Goal: Task Accomplishment & Management: Complete application form

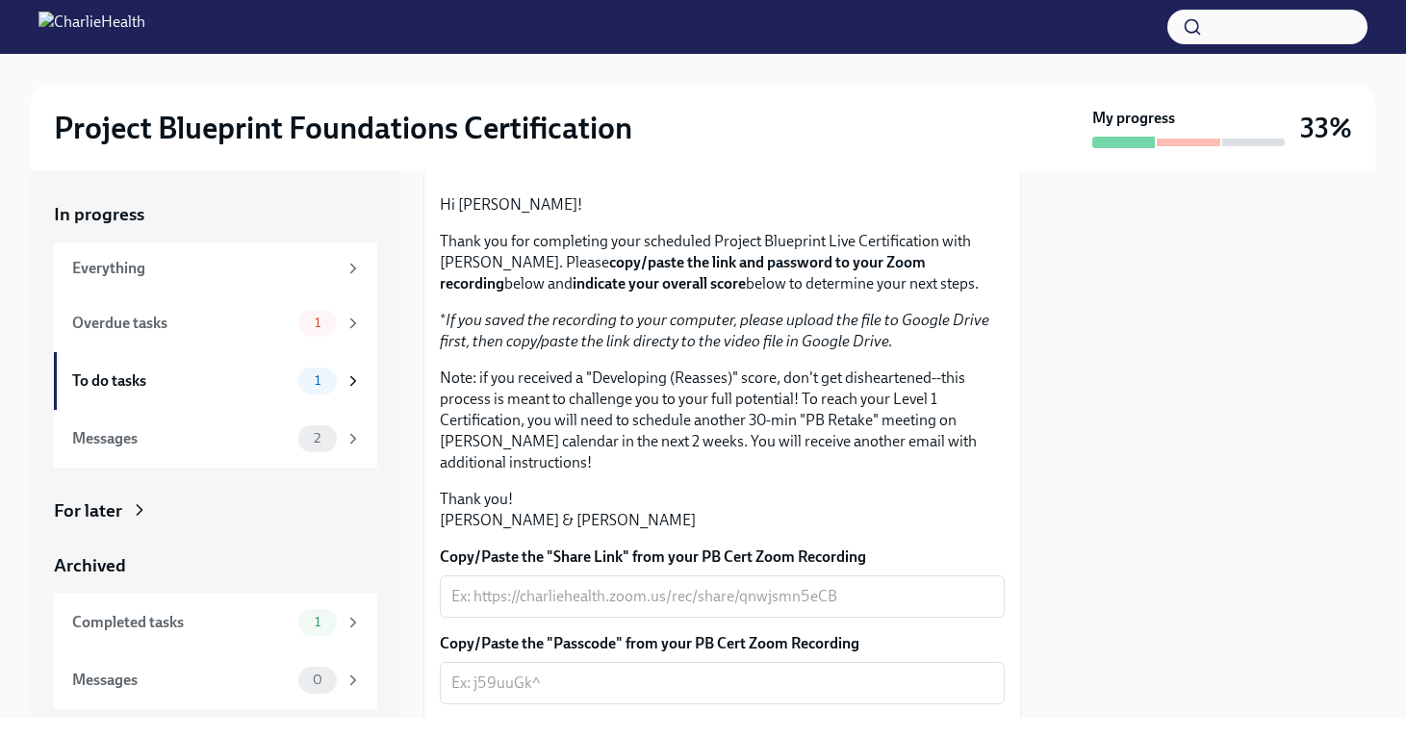
scroll to position [130, 0]
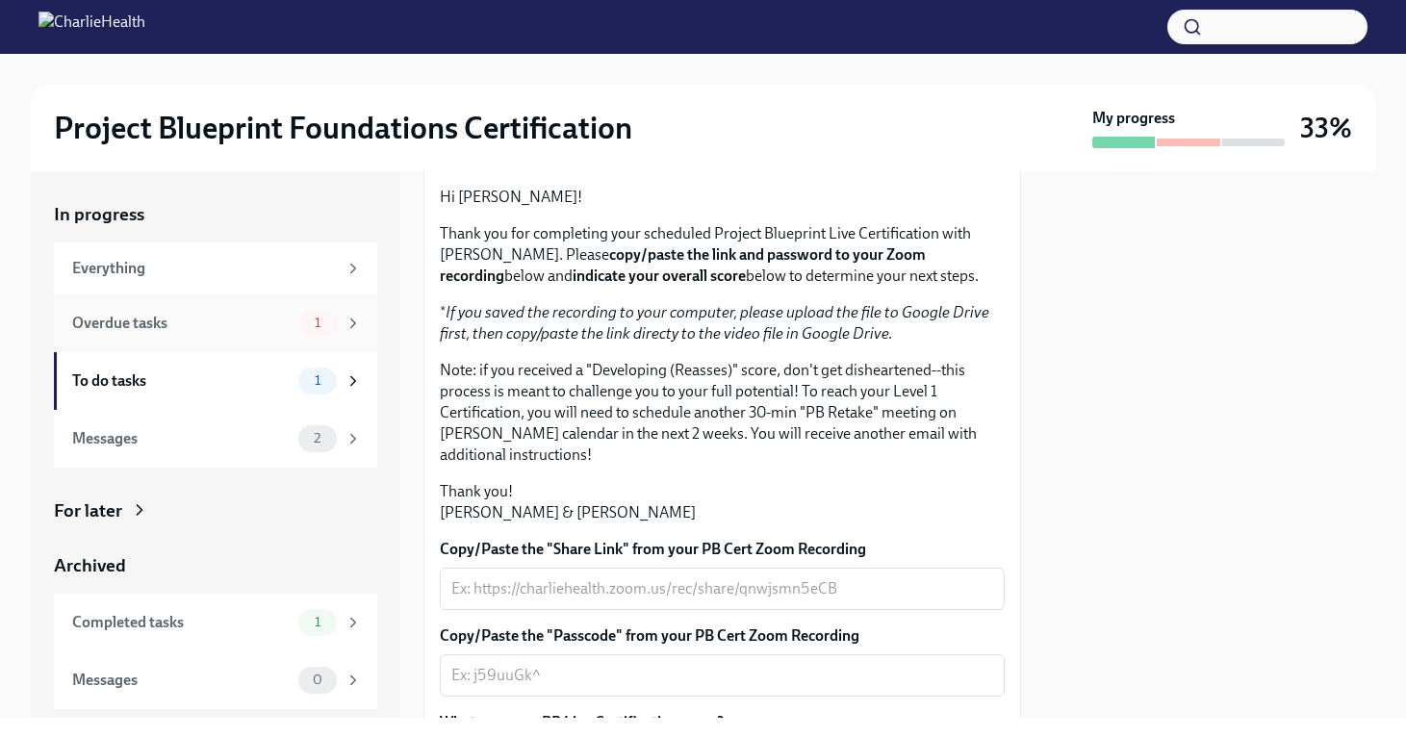
click at [241, 329] on div "Overdue tasks" at bounding box center [181, 323] width 218 height 21
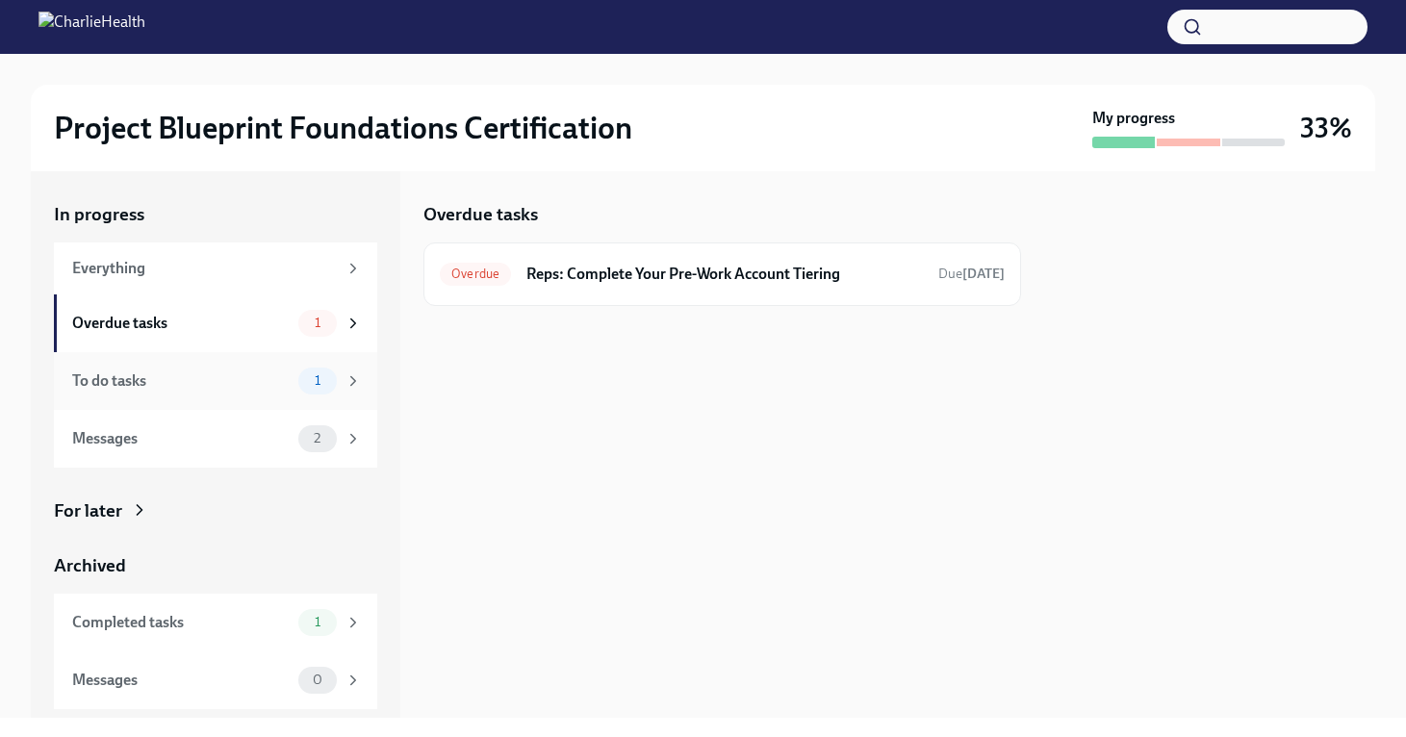
click at [222, 365] on div "To do tasks 1" at bounding box center [215, 381] width 323 height 58
click at [624, 245] on div "To Do Reps: Confirm Your Live Certification Completion Due [DATE]" at bounding box center [722, 275] width 598 height 64
click at [623, 256] on div "To Do Reps: Confirm Your Live Certification Completion Due [DATE]" at bounding box center [722, 275] width 598 height 64
click at [252, 444] on div "Messages" at bounding box center [181, 438] width 218 height 21
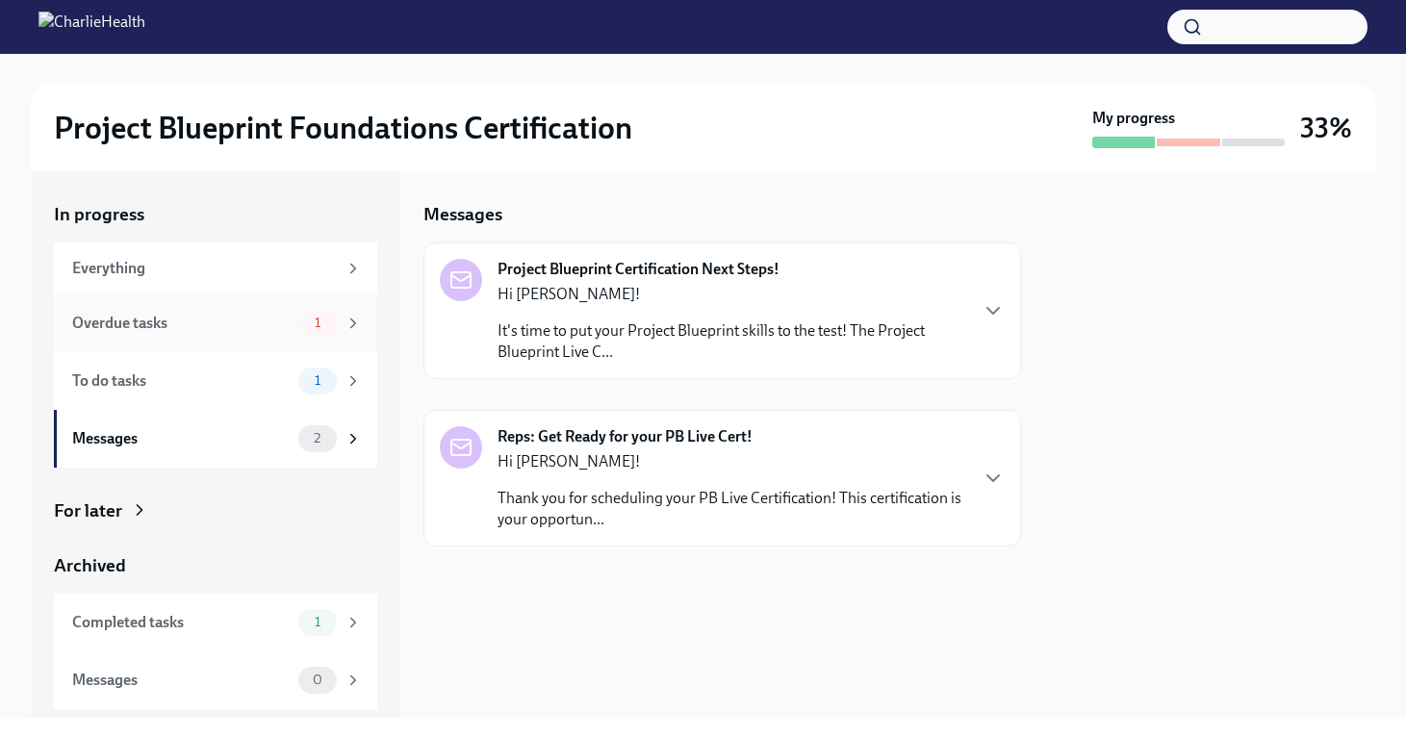
click at [290, 328] on div "Overdue tasks" at bounding box center [181, 323] width 218 height 21
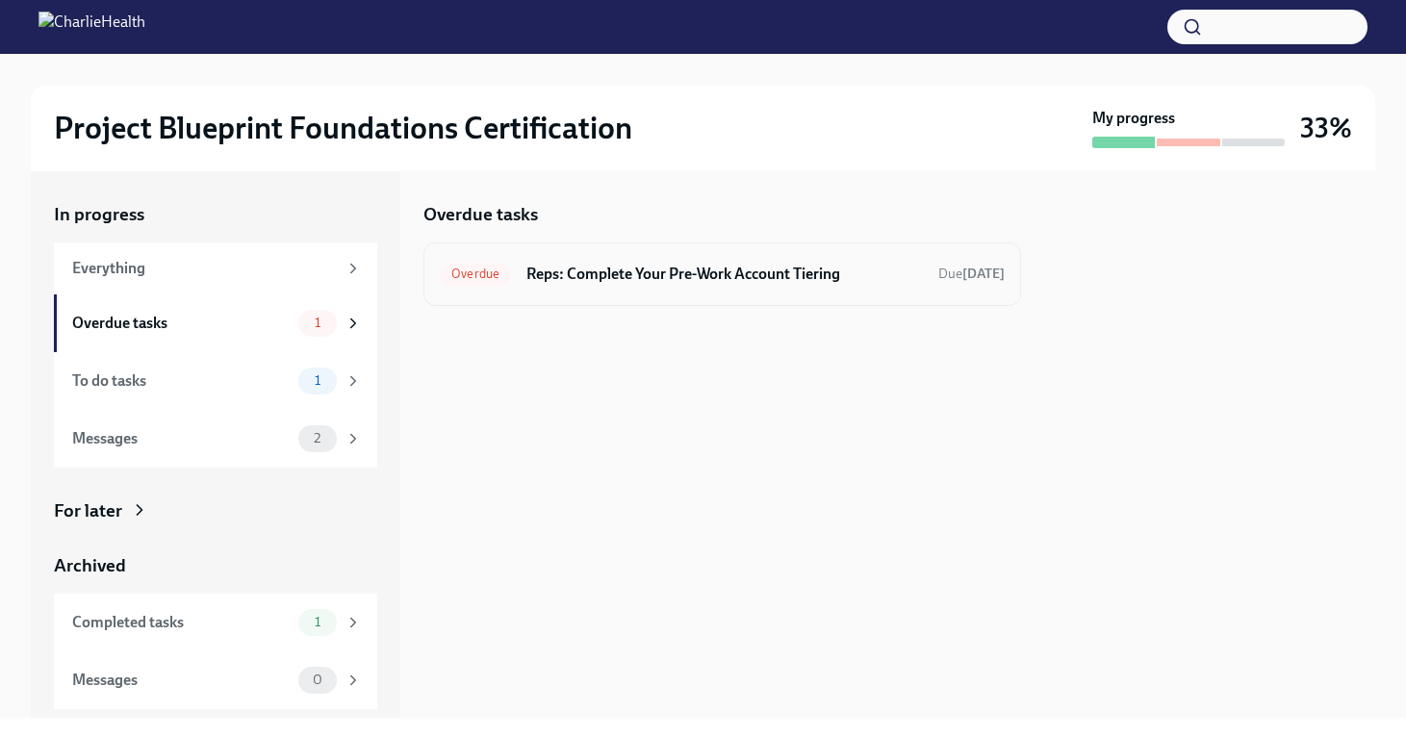
click at [686, 283] on h6 "Reps: Complete Your Pre-Work Account Tiering" at bounding box center [724, 274] width 397 height 21
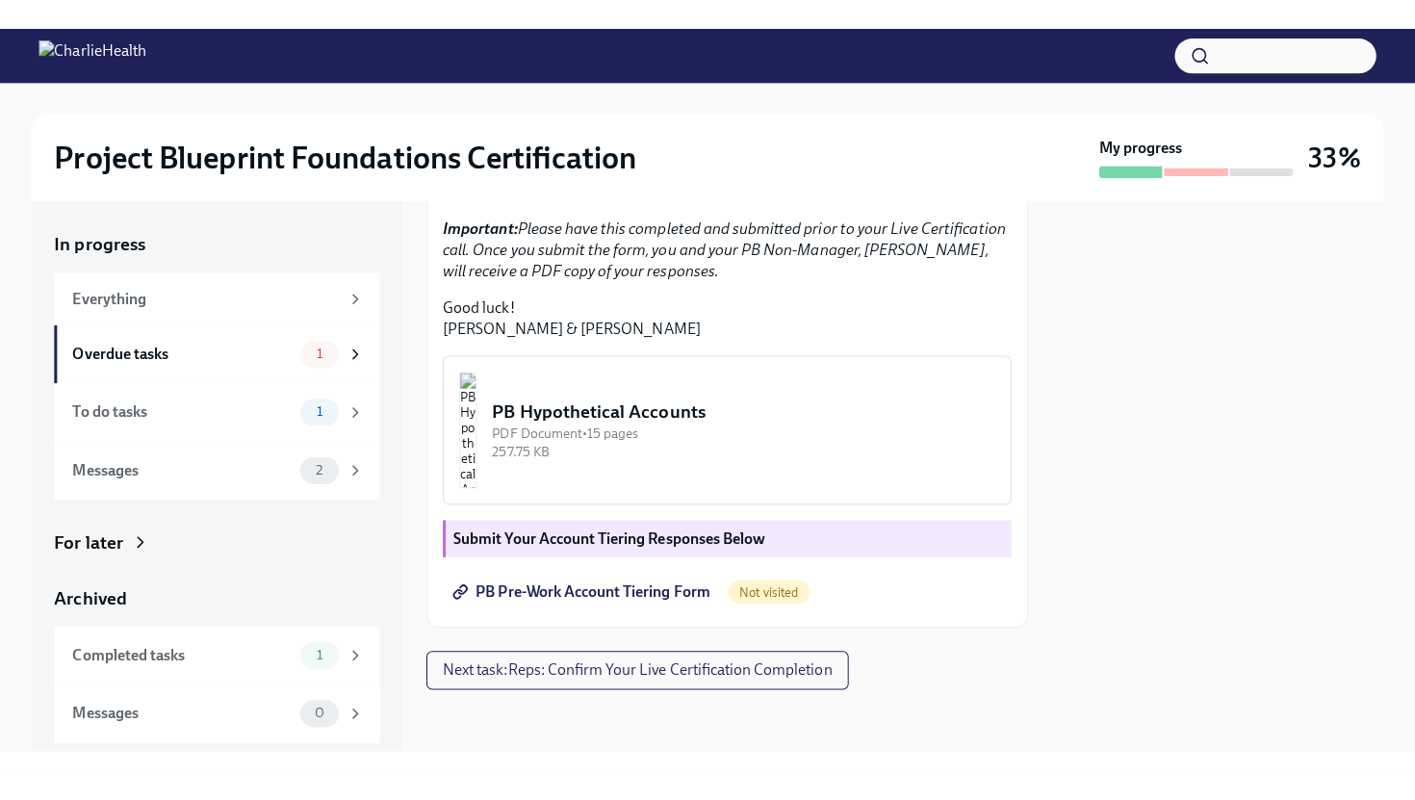
scroll to position [544, 0]
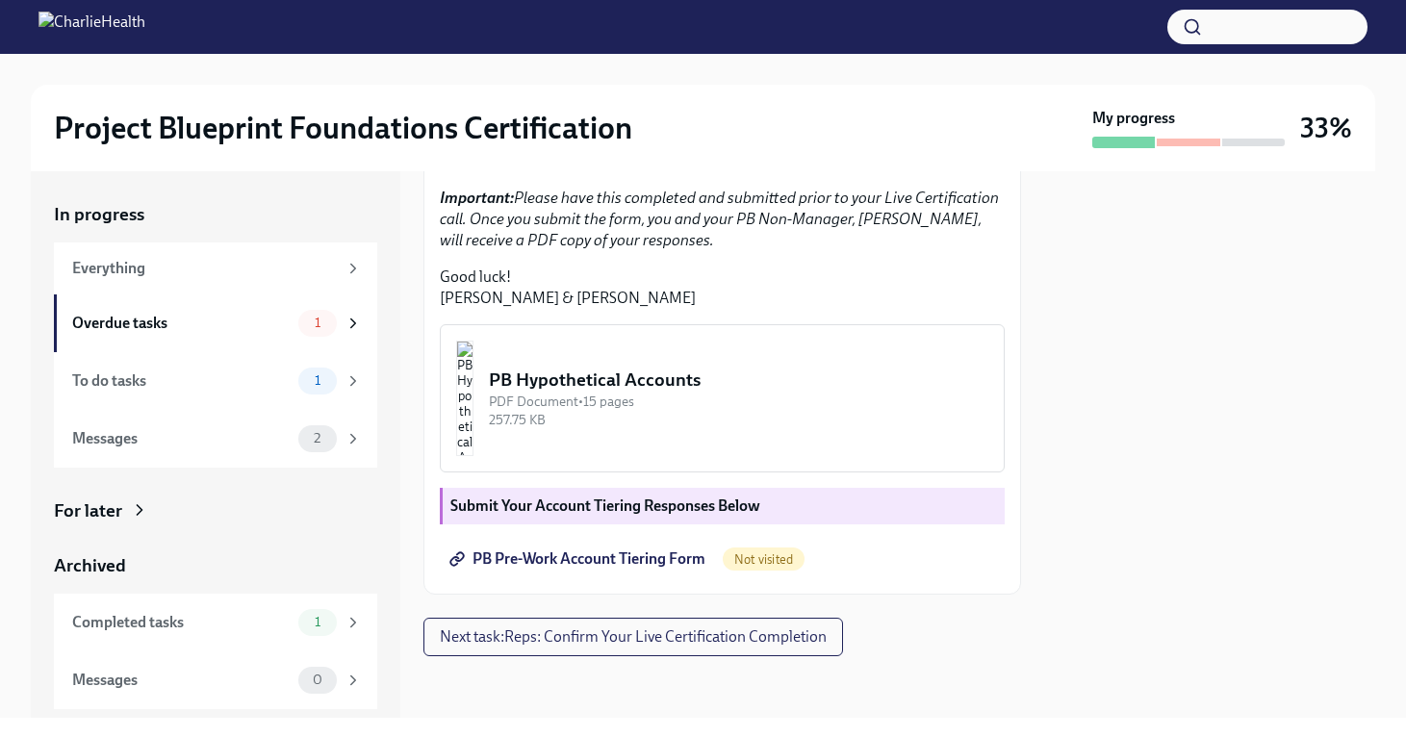
click at [607, 568] on span "PB Pre-Work Account Tiering Form" at bounding box center [579, 559] width 252 height 19
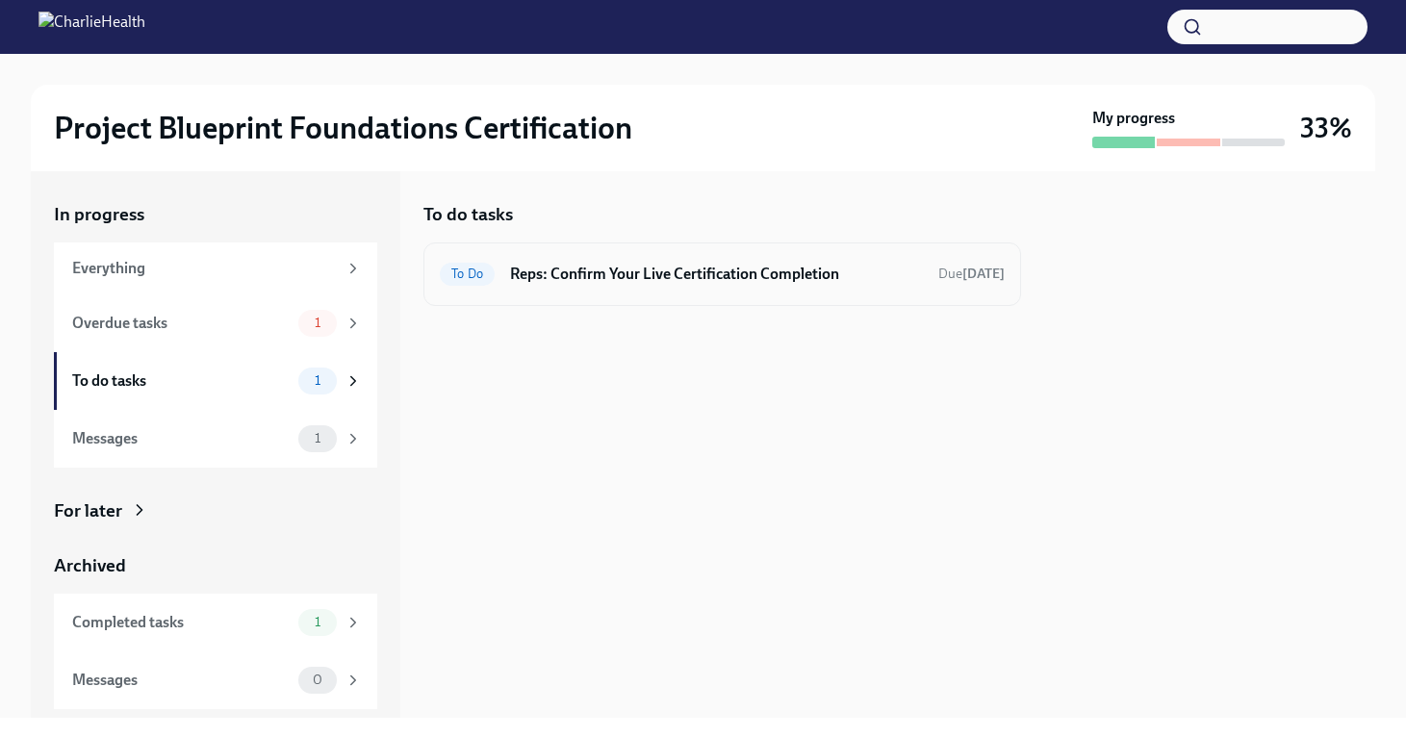
click at [622, 269] on h6 "Reps: Confirm Your Live Certification Completion" at bounding box center [716, 274] width 413 height 21
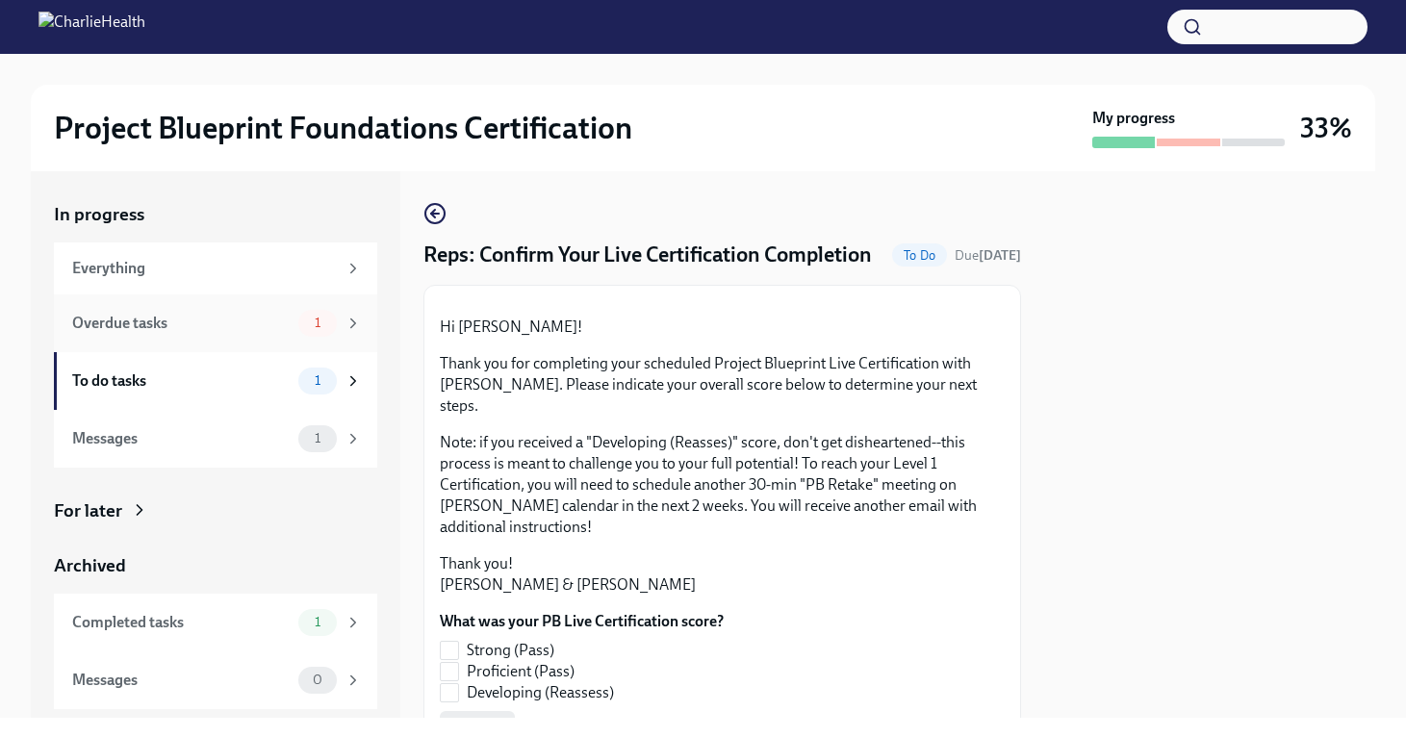
click at [244, 341] on div "Overdue tasks 1" at bounding box center [215, 324] width 323 height 58
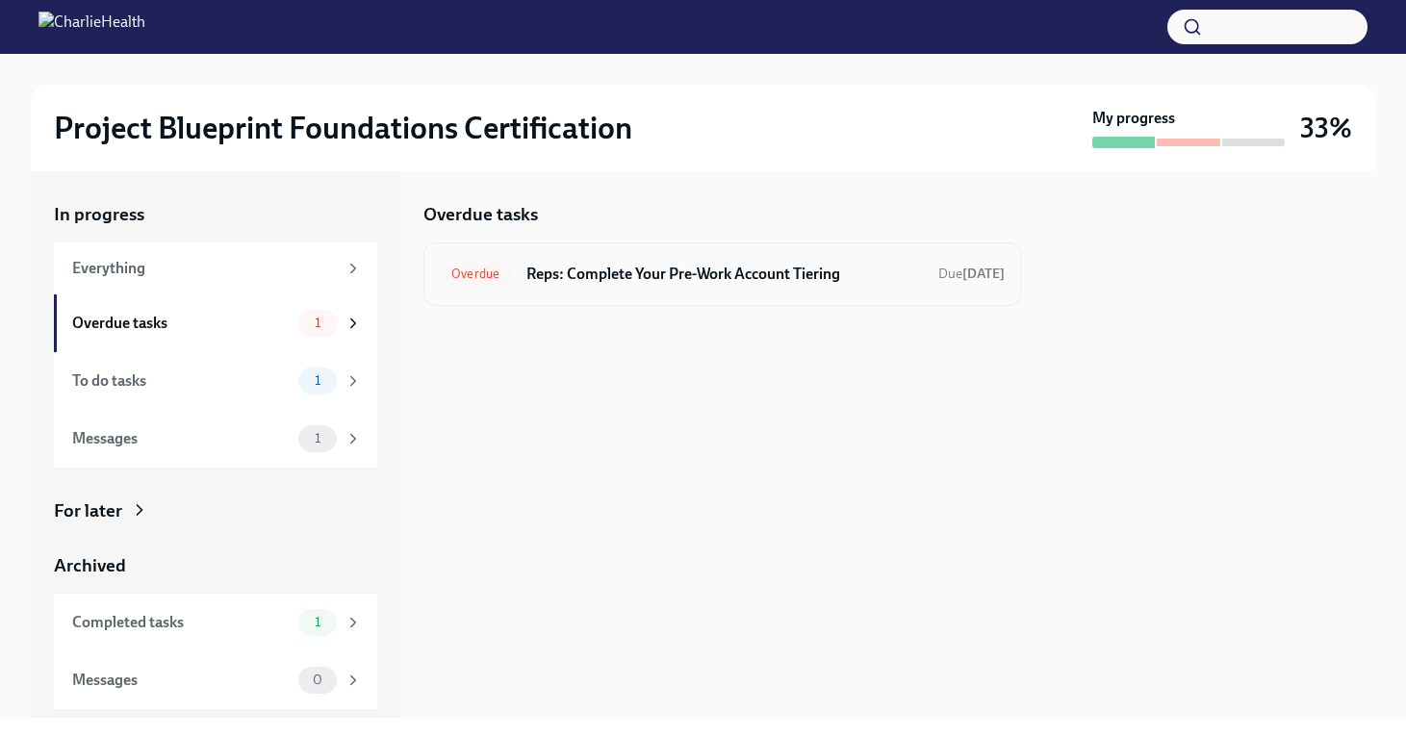
click at [624, 251] on div "Overdue Reps: Complete Your Pre-Work Account Tiering Due [DATE]" at bounding box center [722, 275] width 598 height 64
click at [628, 257] on div "Overdue Reps: Complete Your Pre-Work Account Tiering Due [DATE]" at bounding box center [722, 275] width 598 height 64
click at [633, 269] on h6 "Reps: Complete Your Pre-Work Account Tiering" at bounding box center [724, 274] width 397 height 21
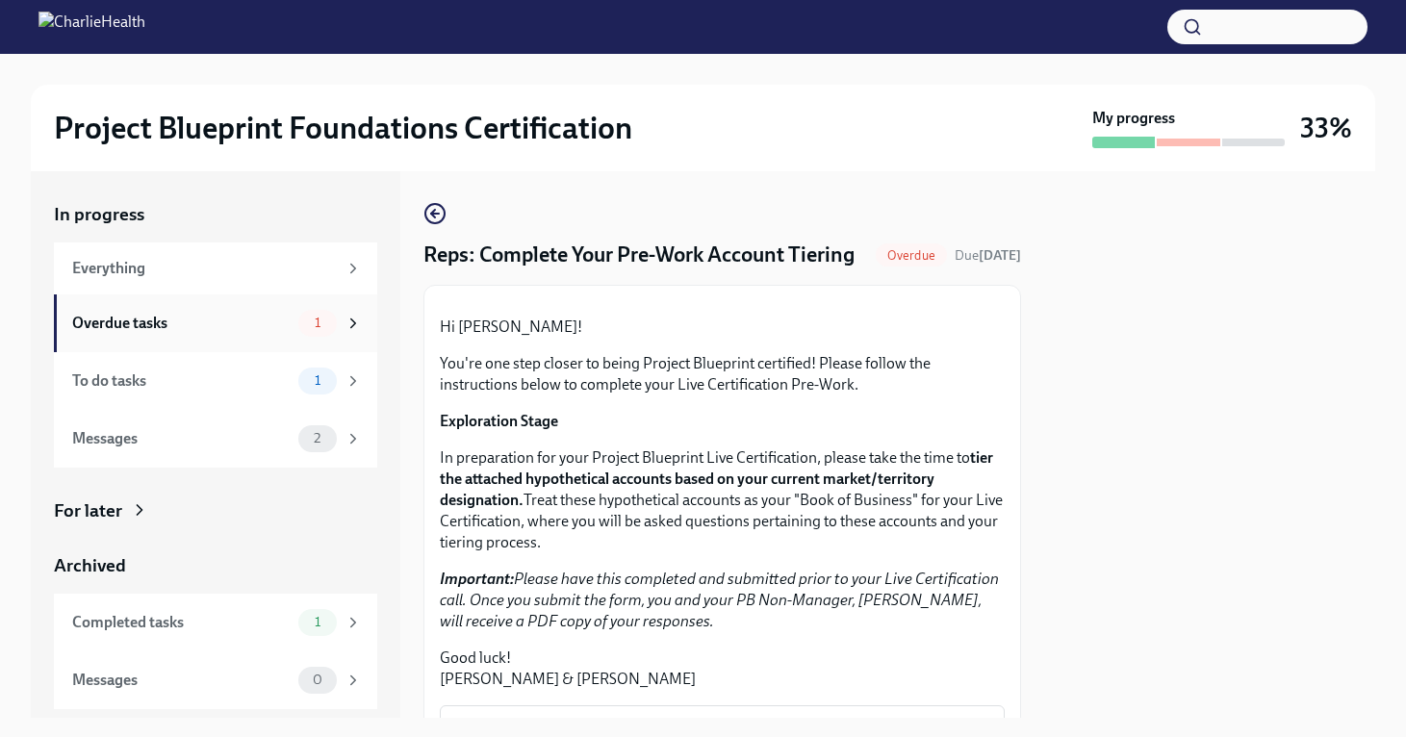
click at [250, 334] on div "Overdue tasks 1" at bounding box center [217, 323] width 290 height 27
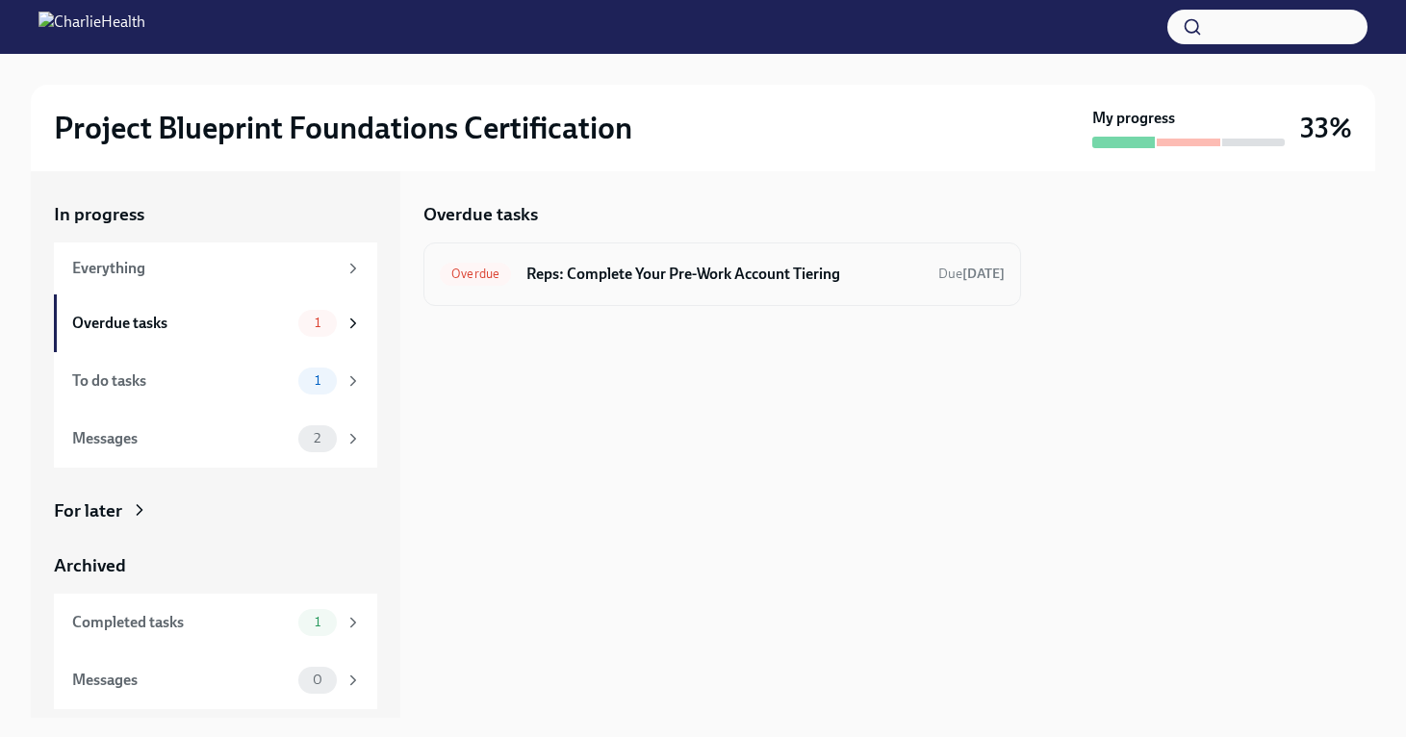
click at [583, 269] on h6 "Reps: Complete Your Pre-Work Account Tiering" at bounding box center [724, 274] width 397 height 21
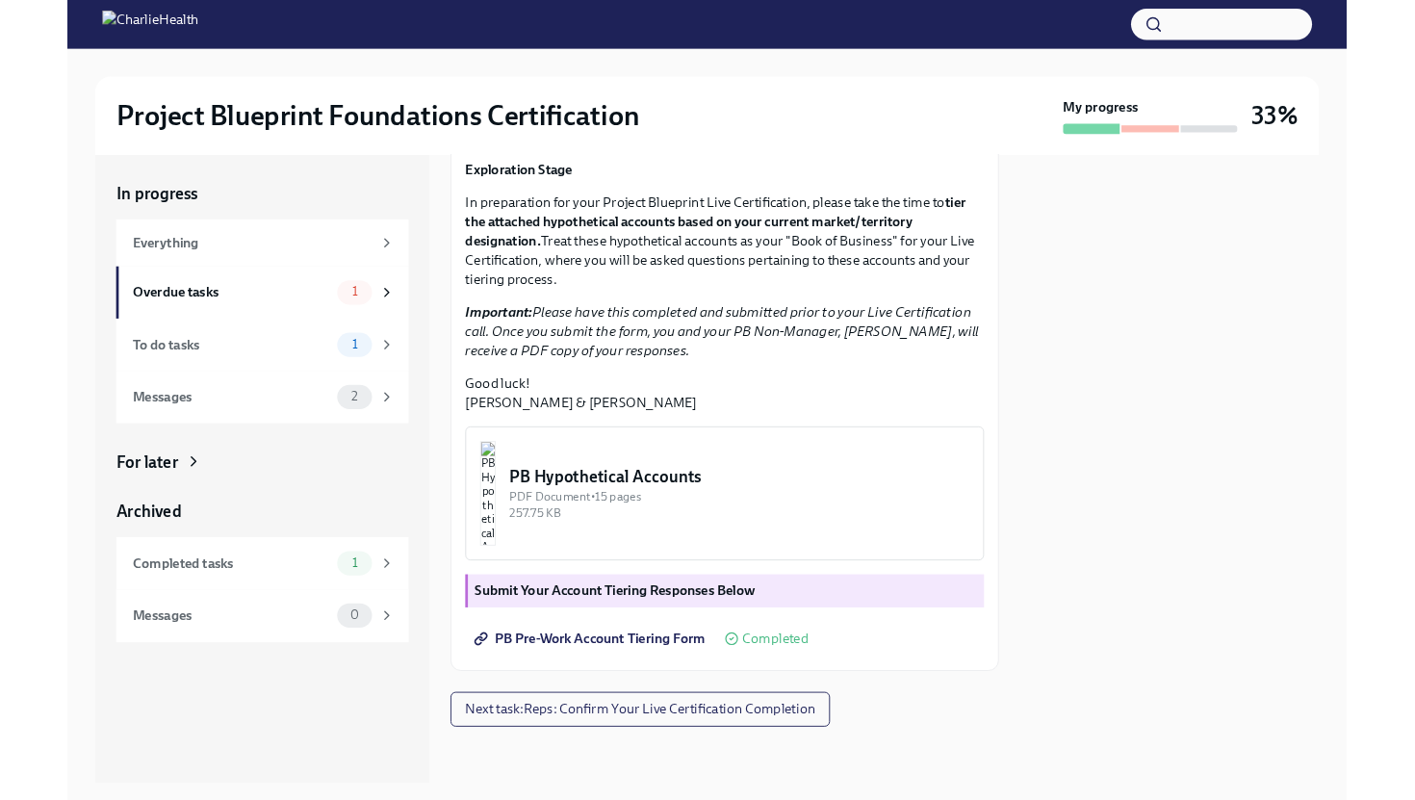
scroll to position [483, 0]
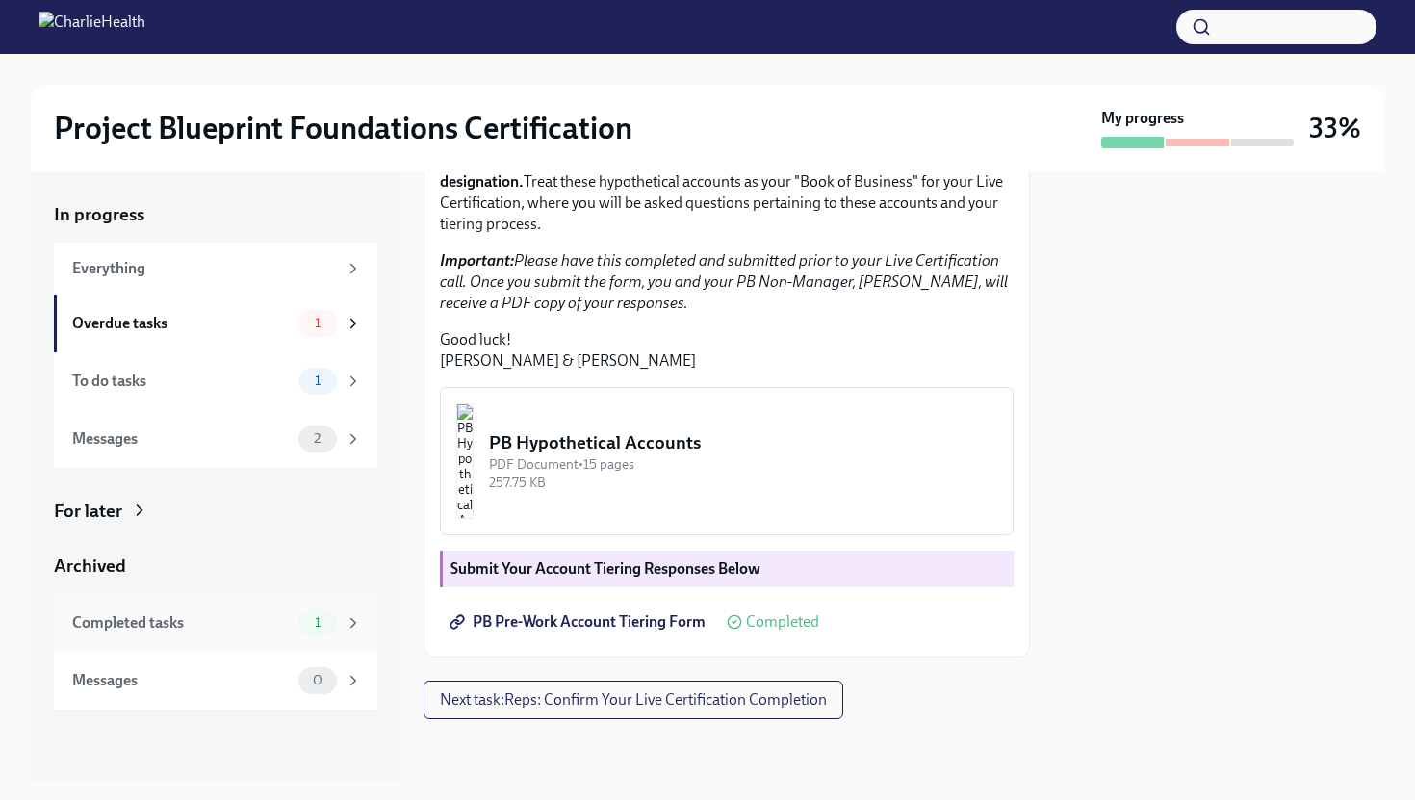
click at [188, 625] on div "Completed tasks" at bounding box center [181, 622] width 218 height 21
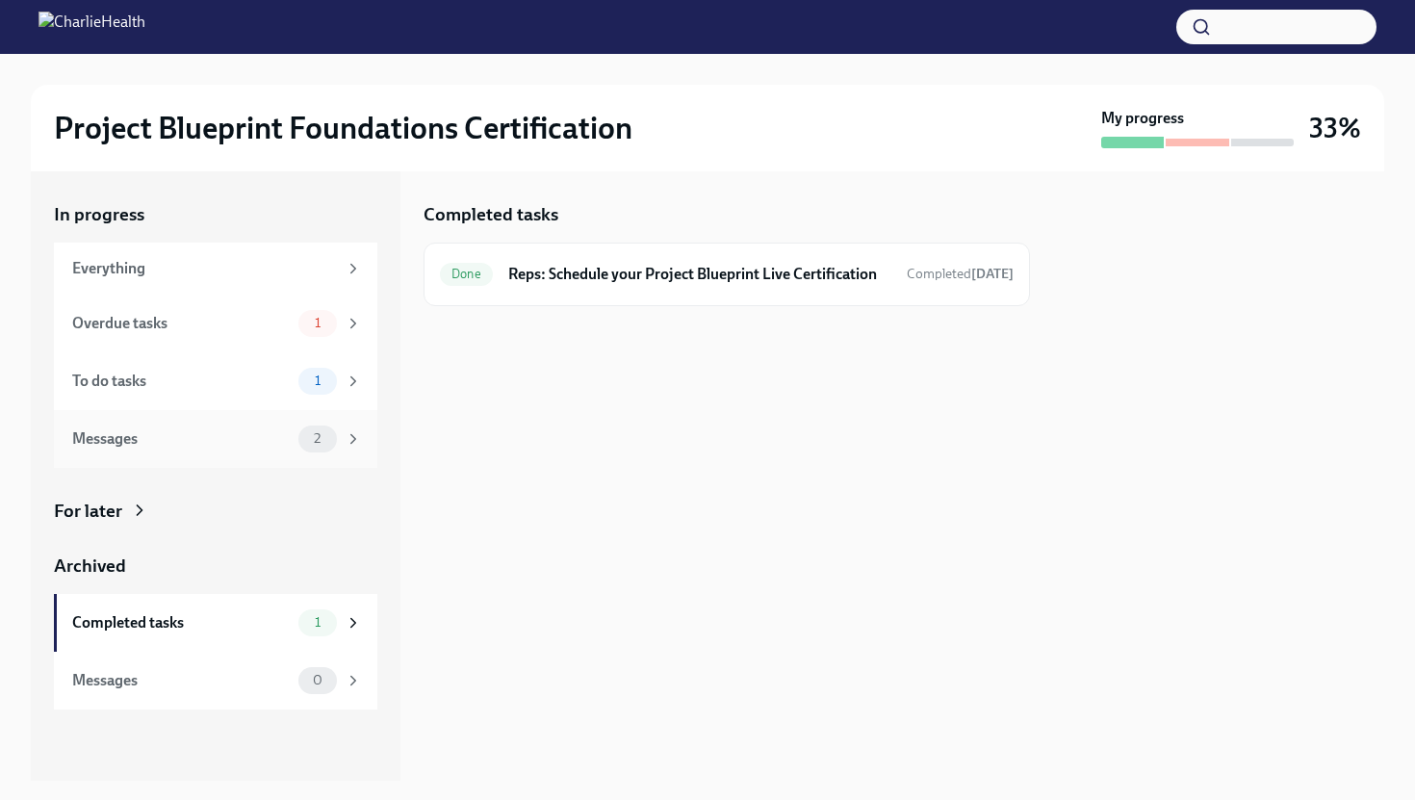
click at [266, 459] on div "Messages 2" at bounding box center [215, 439] width 323 height 58
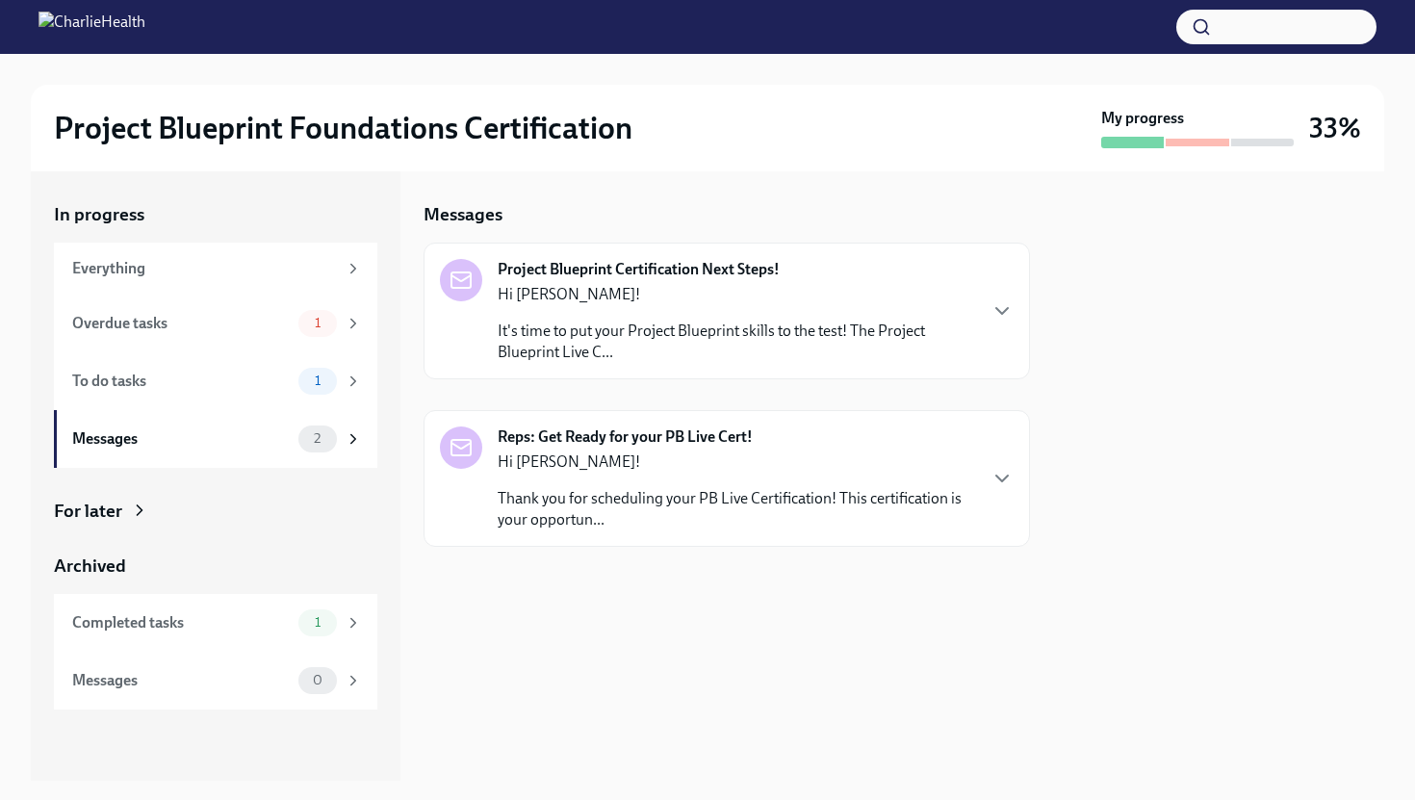
click at [958, 318] on div "Hi Skyler! It's time to put your Project Blueprint skills to the test! The Proj…" at bounding box center [736, 323] width 477 height 79
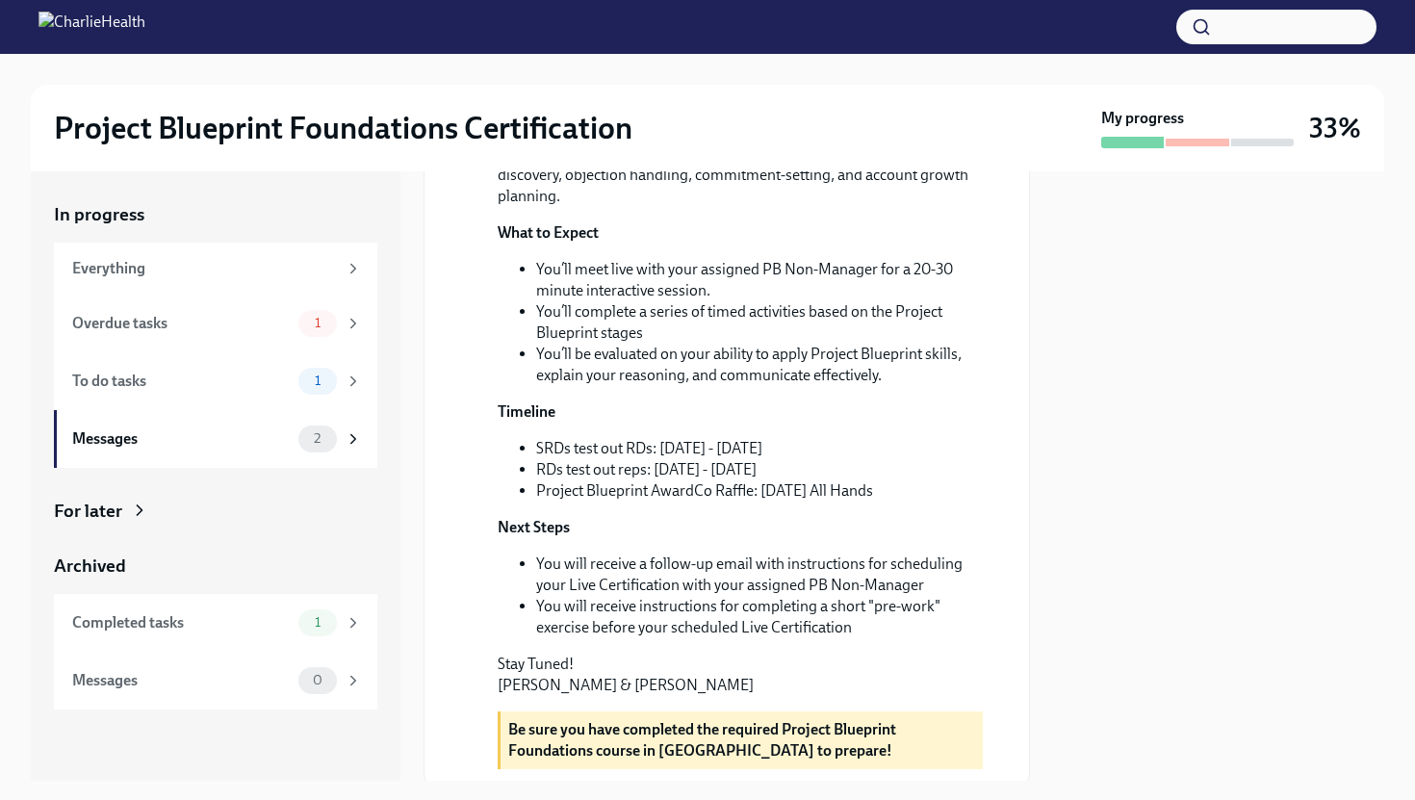
scroll to position [467, 0]
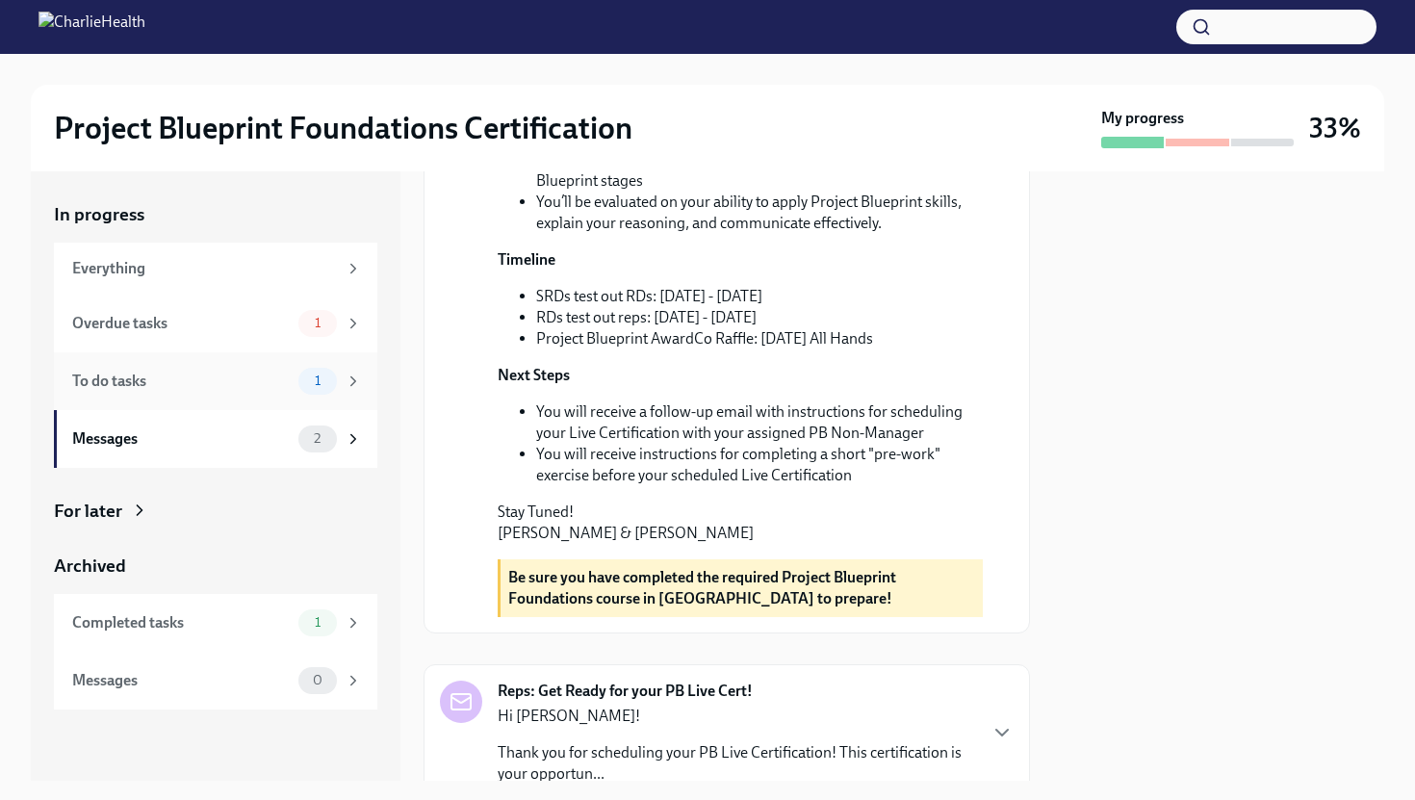
click at [244, 377] on div "To do tasks" at bounding box center [181, 381] width 218 height 21
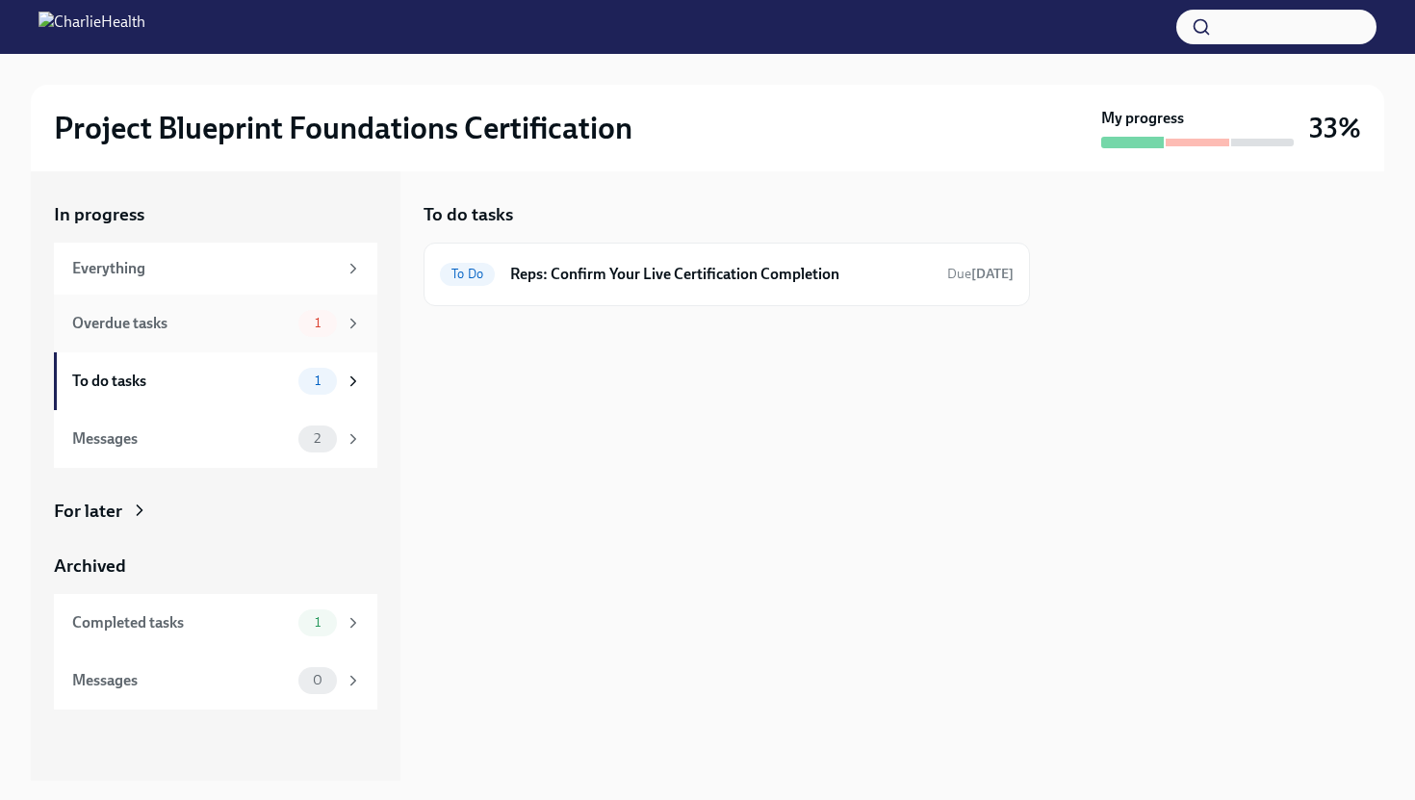
click at [238, 331] on div "Overdue tasks" at bounding box center [181, 323] width 218 height 21
click at [710, 289] on div "Overdue Reps: Complete Your Pre-Work Account Tiering Due [DATE]" at bounding box center [726, 275] width 606 height 64
click at [701, 295] on div "Overdue Reps: Complete Your Pre-Work Account Tiering Due [DATE]" at bounding box center [726, 275] width 606 height 64
click at [698, 272] on h6 "Reps: Complete Your Pre-Work Account Tiering" at bounding box center [728, 274] width 405 height 21
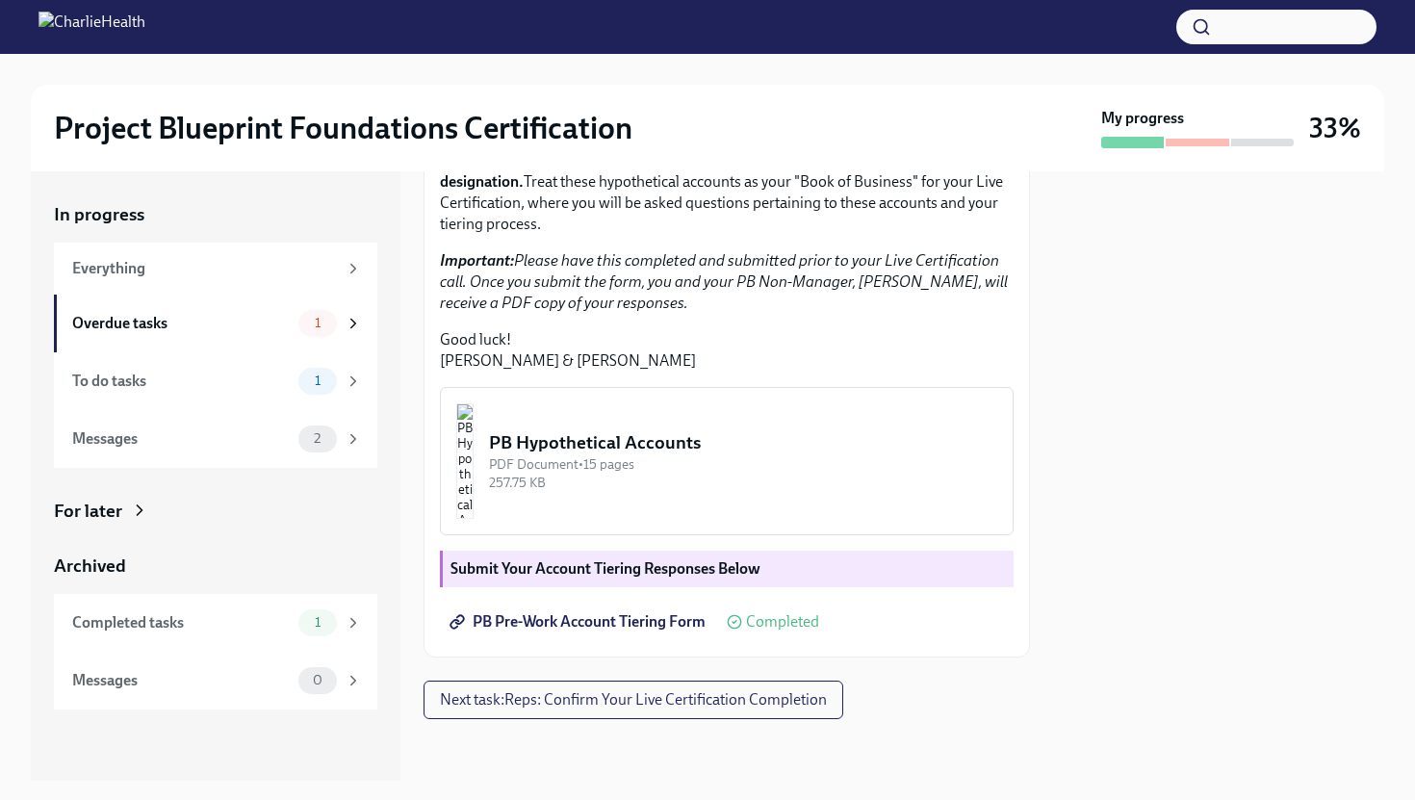
scroll to position [483, 0]
click at [606, 571] on strong "Submit Your Account Tiering Responses Below" at bounding box center [605, 568] width 310 height 18
